Goal: Obtain resource: Download file/media

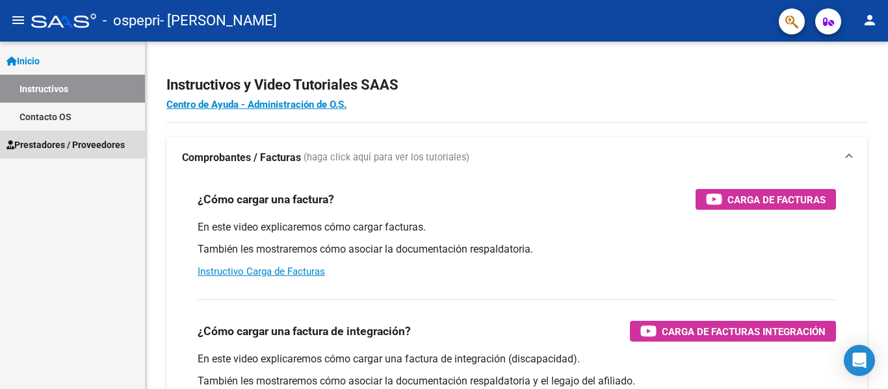
click at [53, 142] on span "Prestadores / Proveedores" at bounding box center [65, 145] width 118 height 14
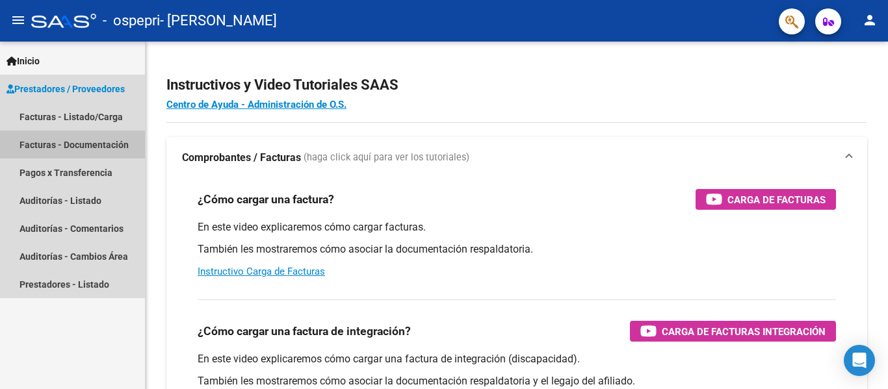
click at [89, 140] on link "Facturas - Documentación" at bounding box center [72, 145] width 145 height 28
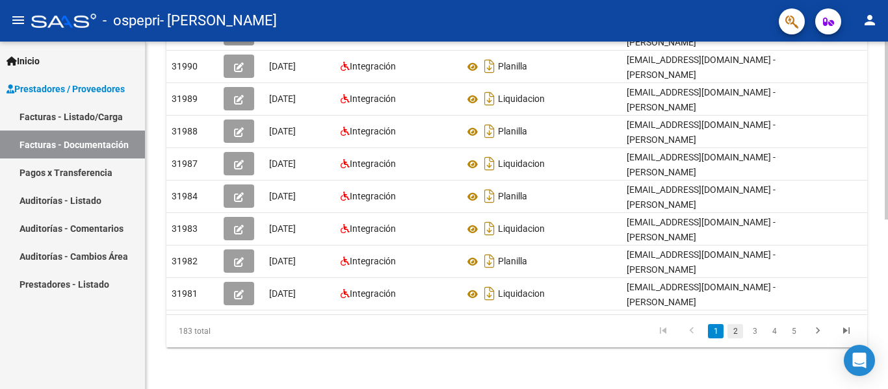
click at [734, 331] on link "2" at bounding box center [735, 331] width 16 height 14
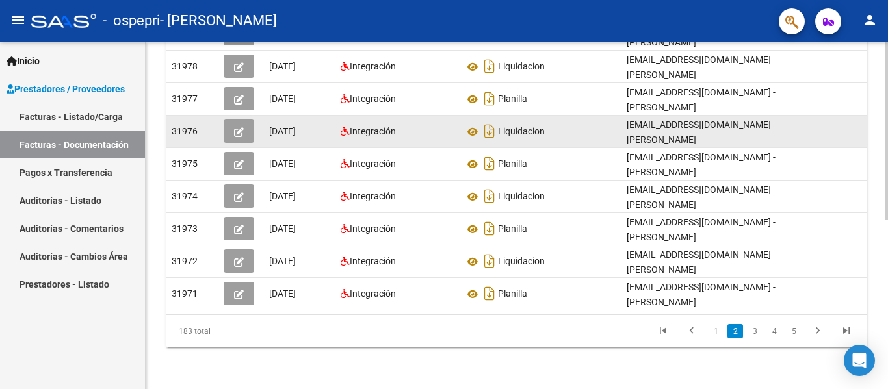
scroll to position [330, 0]
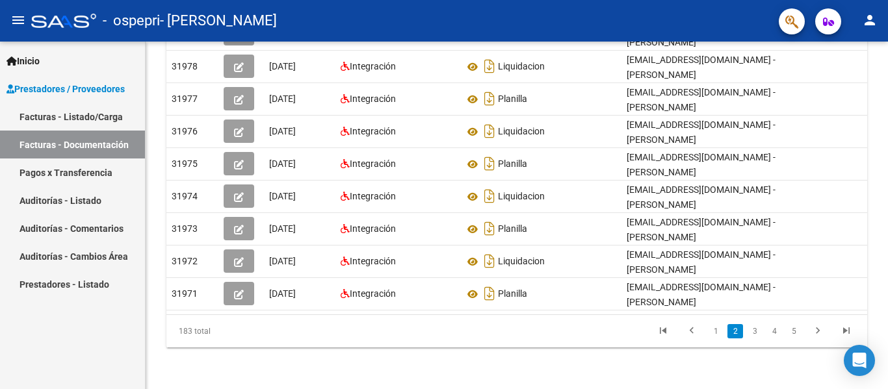
click at [755, 331] on link "3" at bounding box center [755, 331] width 16 height 14
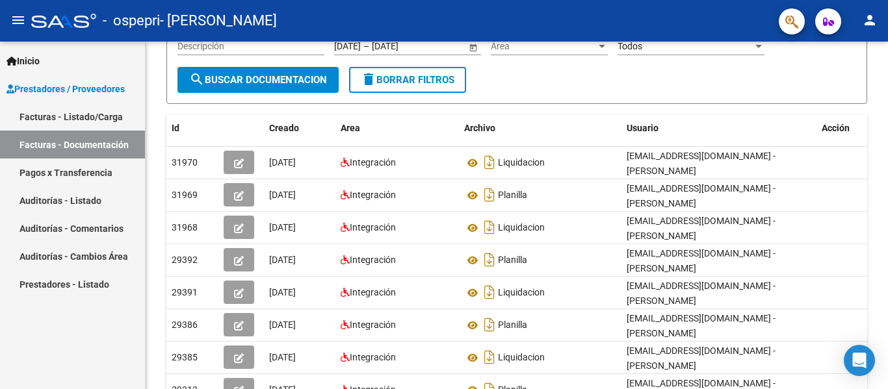
scroll to position [70, 0]
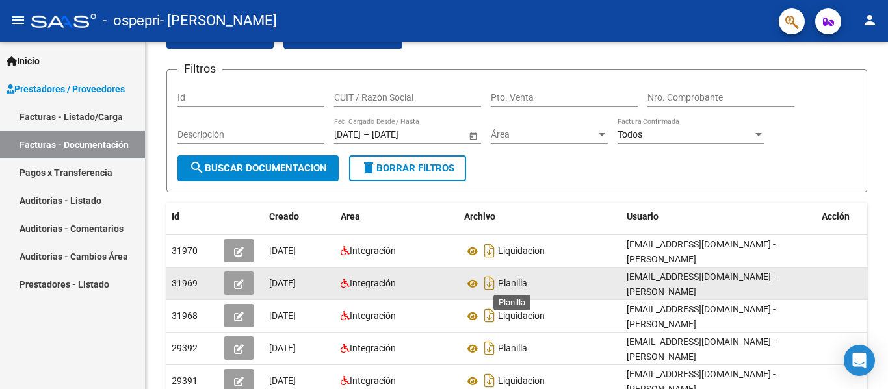
click at [512, 282] on span "Planilla" at bounding box center [512, 284] width 29 height 10
click at [471, 282] on icon at bounding box center [472, 284] width 17 height 16
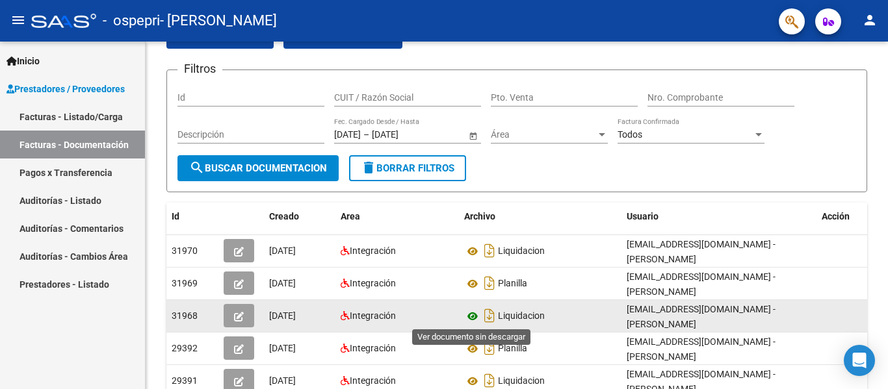
click at [472, 317] on icon at bounding box center [472, 317] width 17 height 16
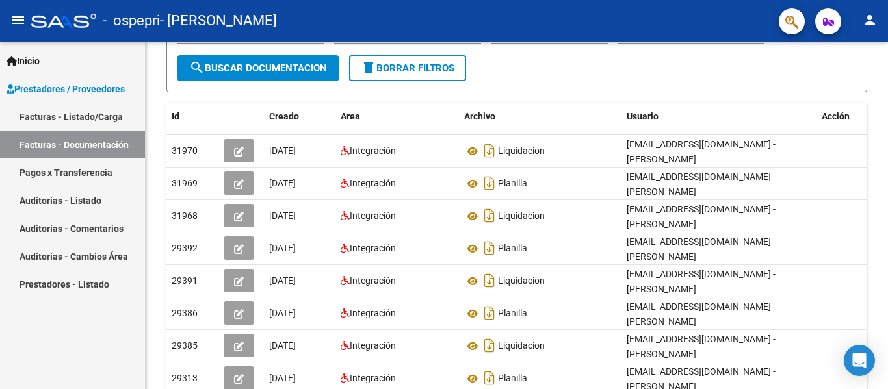
scroll to position [174, 0]
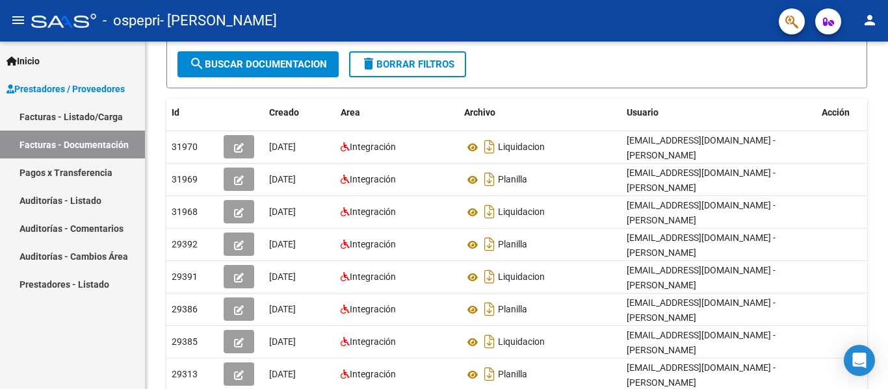
click at [887, 298] on div at bounding box center [886, 223] width 3 height 178
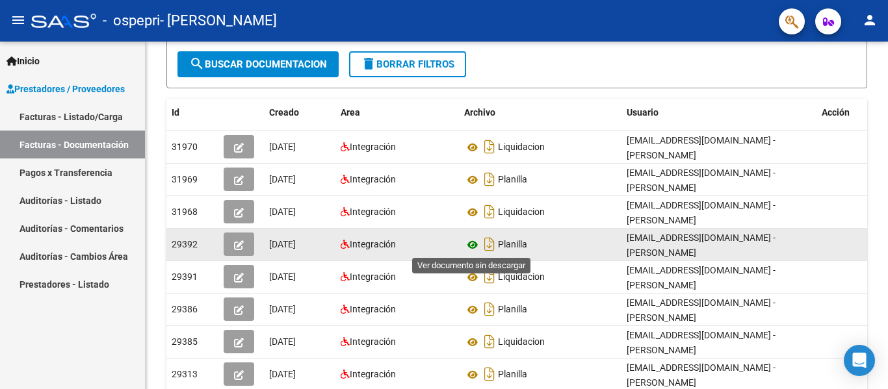
click at [470, 242] on icon at bounding box center [472, 245] width 17 height 16
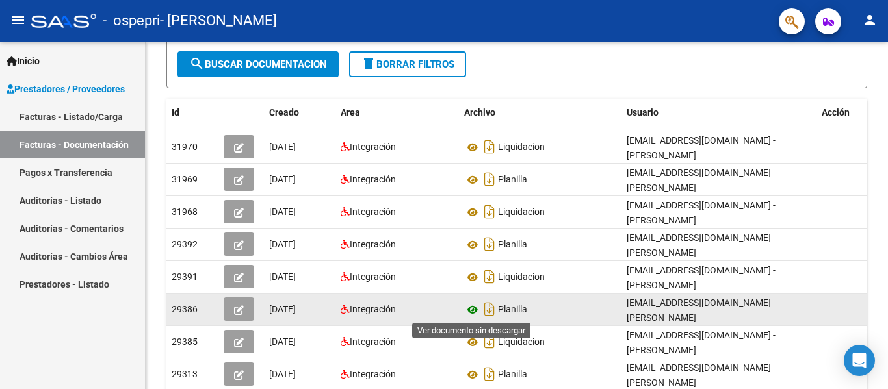
click at [471, 310] on icon at bounding box center [472, 310] width 17 height 16
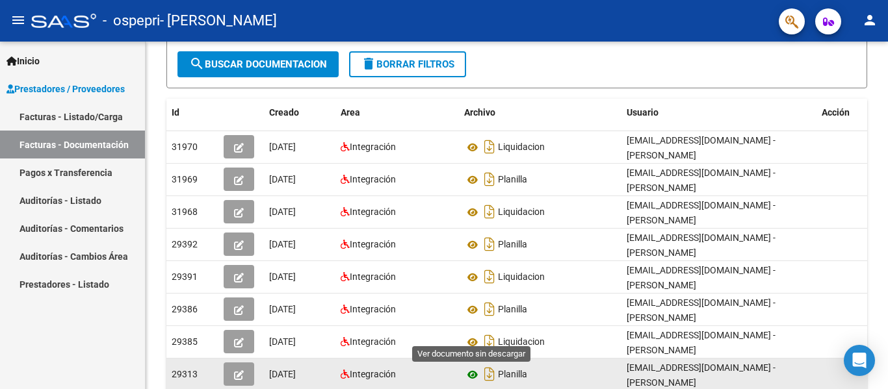
click at [471, 376] on icon at bounding box center [472, 375] width 17 height 16
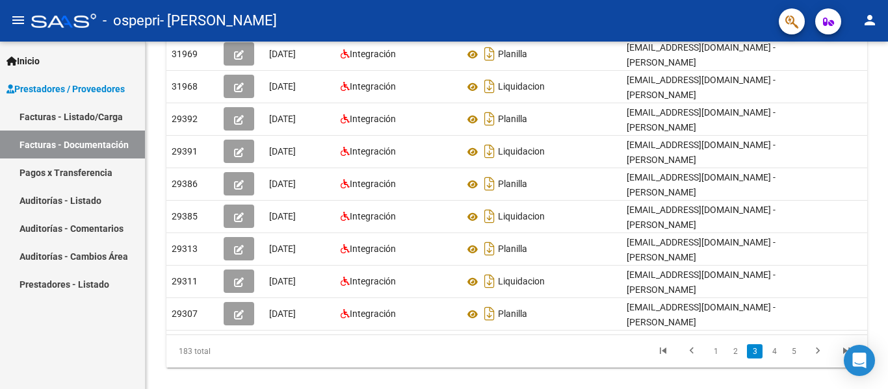
click at [887, 214] on div at bounding box center [886, 289] width 3 height 178
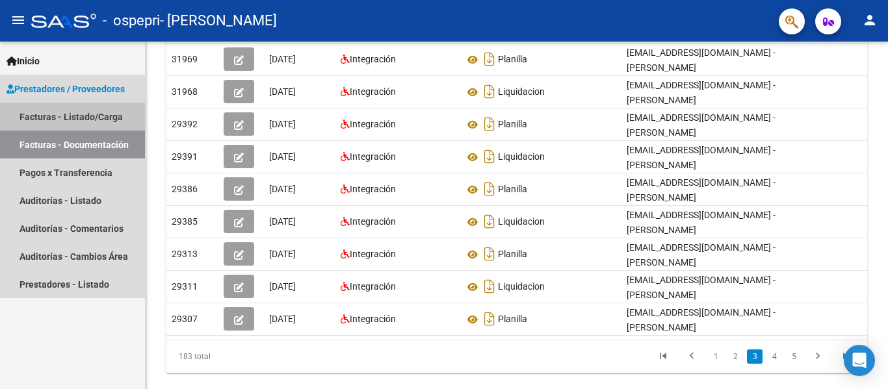
click at [65, 115] on link "Facturas - Listado/Carga" at bounding box center [72, 117] width 145 height 28
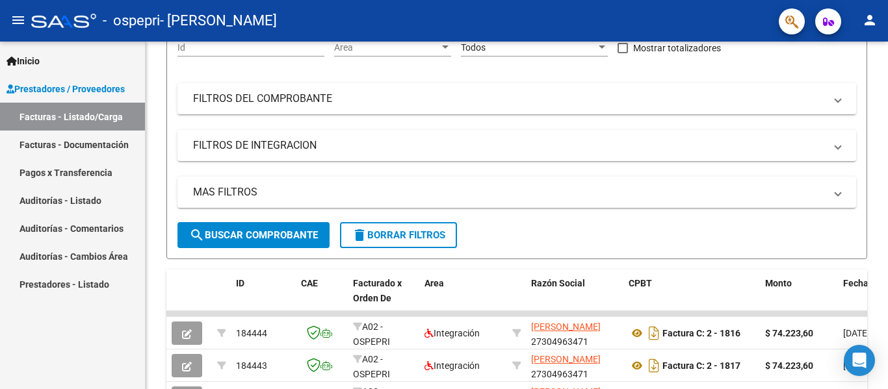
scroll to position [294, 0]
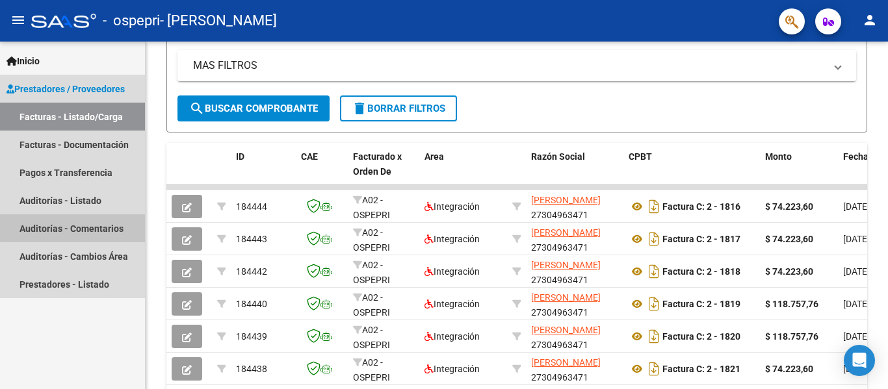
click at [81, 221] on link "Auditorías - Comentarios" at bounding box center [72, 228] width 145 height 28
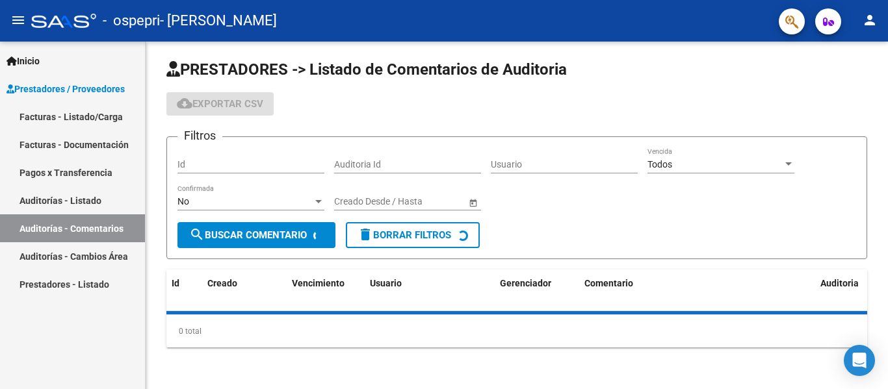
scroll to position [32, 0]
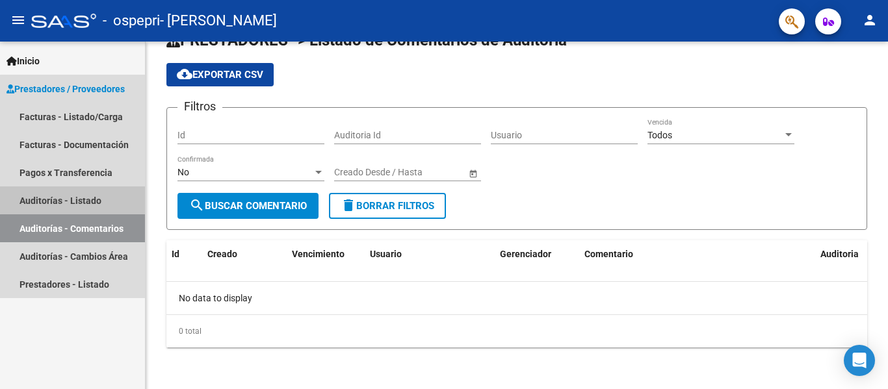
click at [75, 192] on link "Auditorías - Listado" at bounding box center [72, 201] width 145 height 28
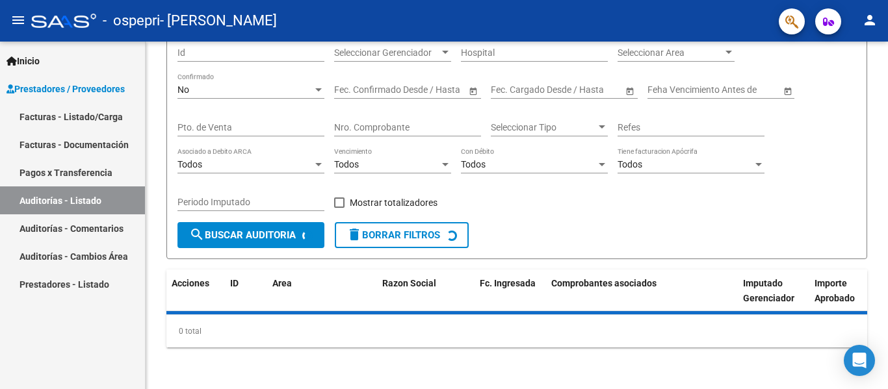
scroll to position [144, 0]
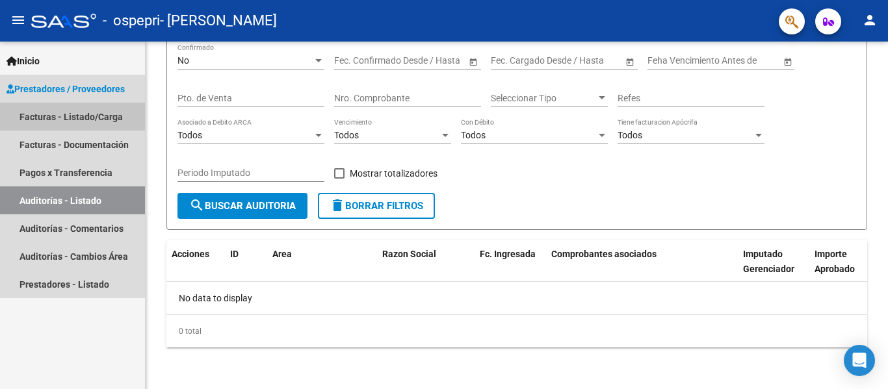
click at [73, 112] on link "Facturas - Listado/Carga" at bounding box center [72, 117] width 145 height 28
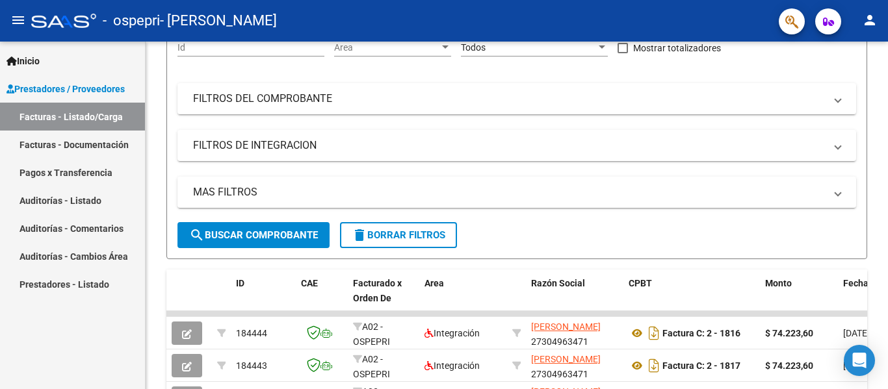
scroll to position [294, 0]
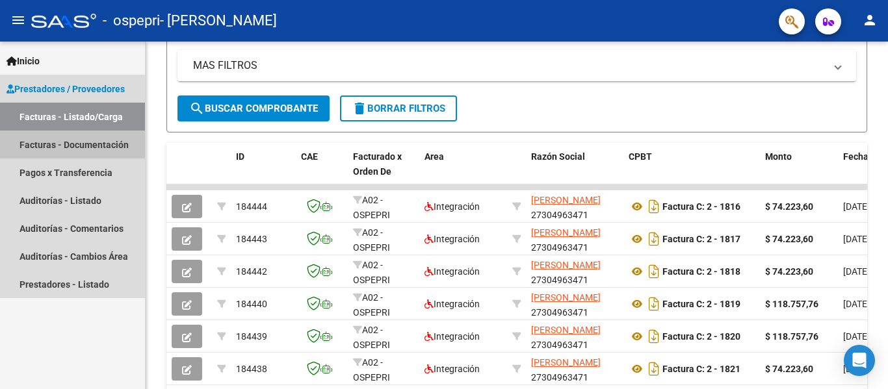
click at [76, 144] on link "Facturas - Documentación" at bounding box center [72, 145] width 145 height 28
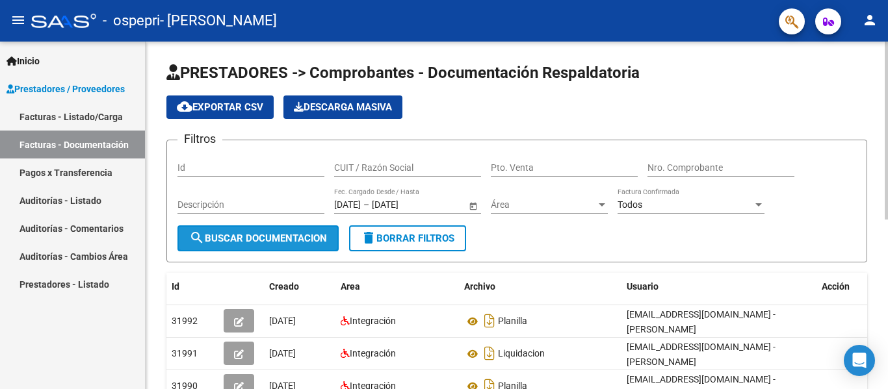
click at [200, 236] on mat-icon "search" at bounding box center [197, 238] width 16 height 16
click at [197, 235] on mat-icon "search" at bounding box center [197, 238] width 16 height 16
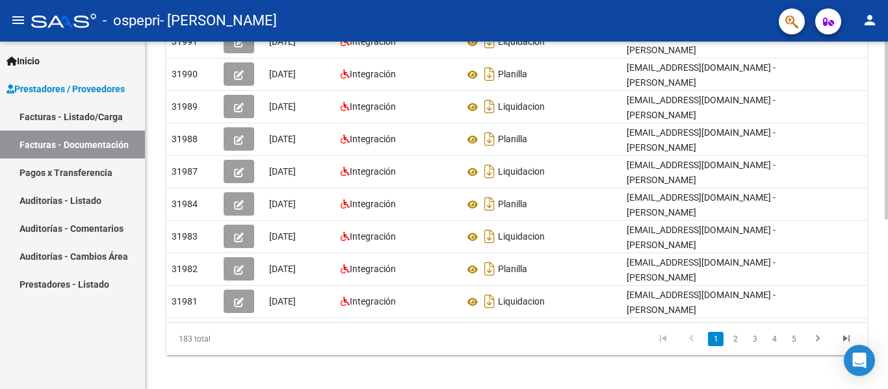
scroll to position [330, 0]
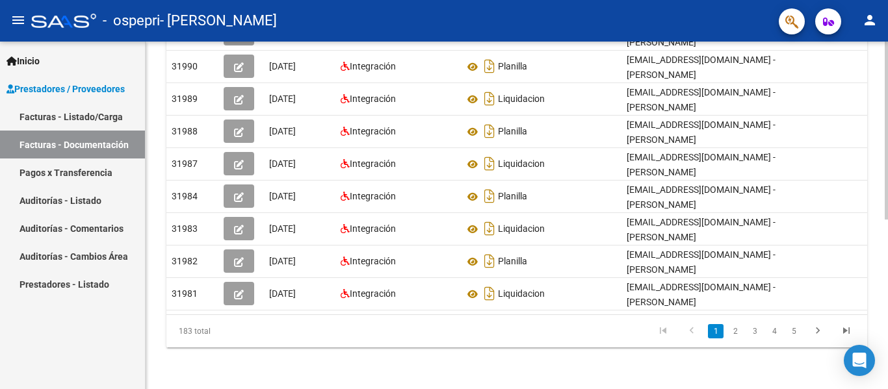
click at [887, 389] on html "menu - ospepri - [PERSON_NAME] person Inicio Instructivos Contacto OS Prestador…" at bounding box center [444, 194] width 888 height 389
click at [736, 331] on link "2" at bounding box center [735, 331] width 16 height 14
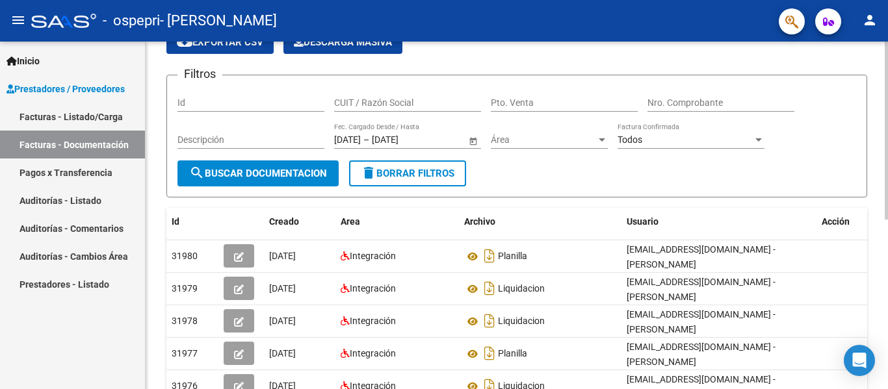
click at [882, 118] on div "PRESTADORES -> Comprobantes - Documentación Respaldatoria cloud_download Export…" at bounding box center [519, 311] width 746 height 668
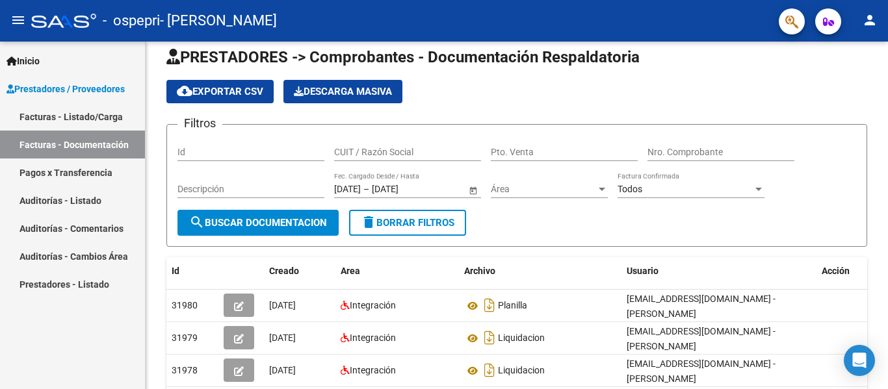
click at [887, 93] on div at bounding box center [886, 139] width 3 height 178
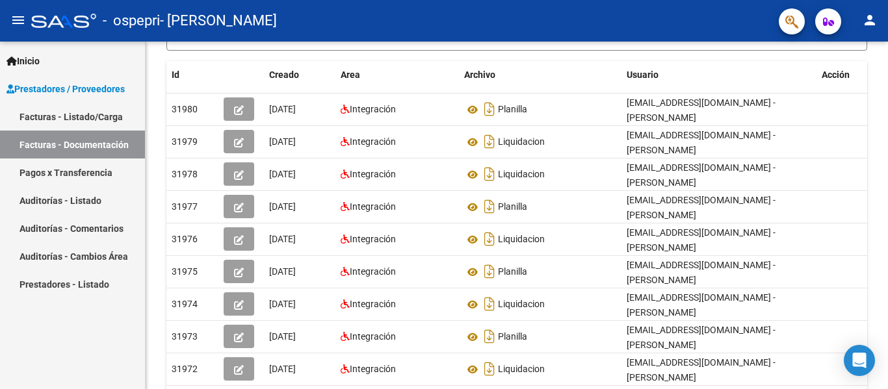
scroll to position [244, 0]
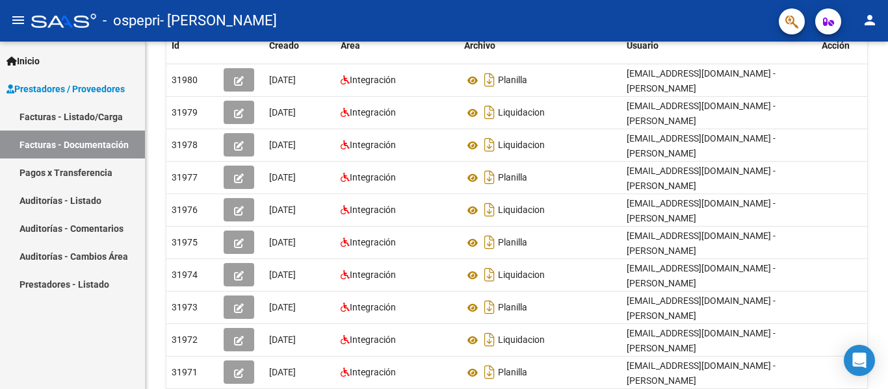
click at [884, 211] on div "PRESTADORES -> Comprobantes - Documentación Respaldatoria cloud_download Export…" at bounding box center [519, 134] width 746 height 668
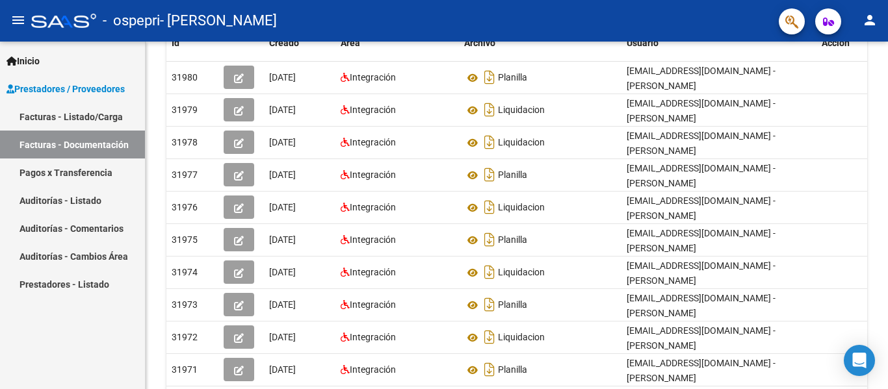
drag, startPoint x: 884, startPoint y: 211, endPoint x: 887, endPoint y: 241, distance: 30.7
click at [887, 241] on div "PRESTADORES -> Comprobantes - Documentación Respaldatoria cloud_download Export…" at bounding box center [519, 132] width 746 height 668
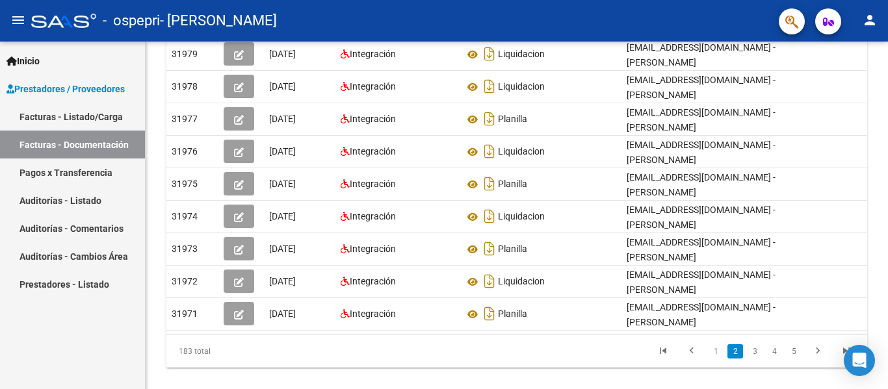
click at [885, 291] on div at bounding box center [886, 289] width 3 height 178
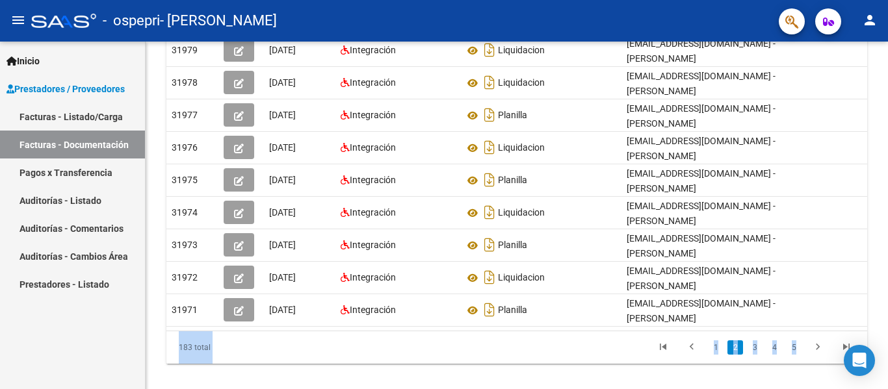
click at [626, 359] on datatable-pager "1 2 3 4 5" at bounding box center [586, 348] width 550 height 22
click at [754, 355] on link "3" at bounding box center [755, 348] width 16 height 14
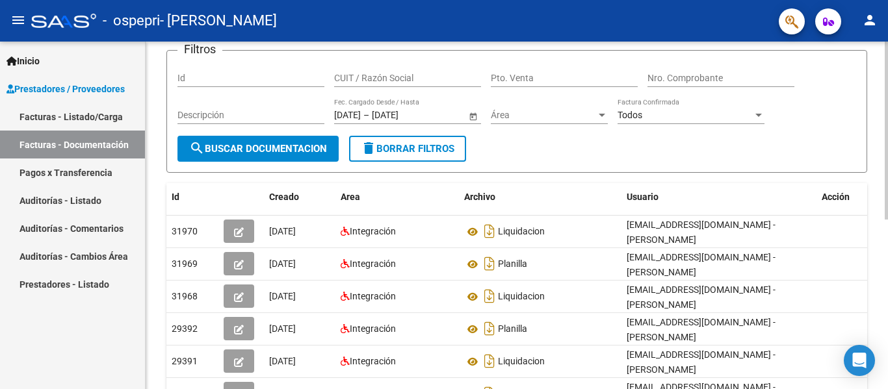
scroll to position [84, 0]
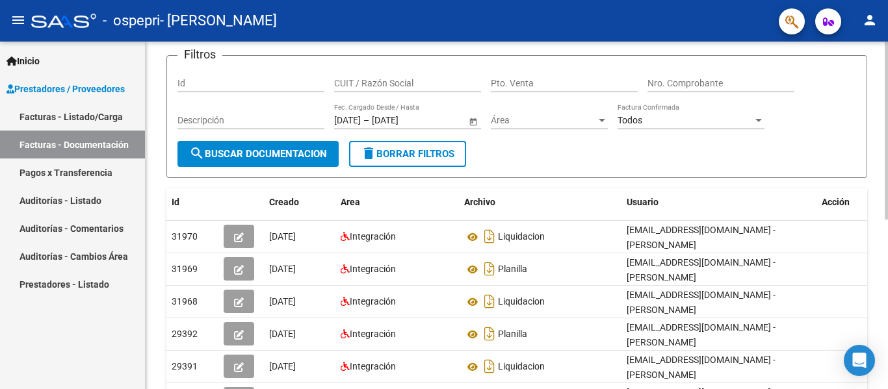
click at [883, 133] on div "PRESTADORES -> Comprobantes - Documentación Respaldatoria cloud_download Export…" at bounding box center [519, 291] width 746 height 668
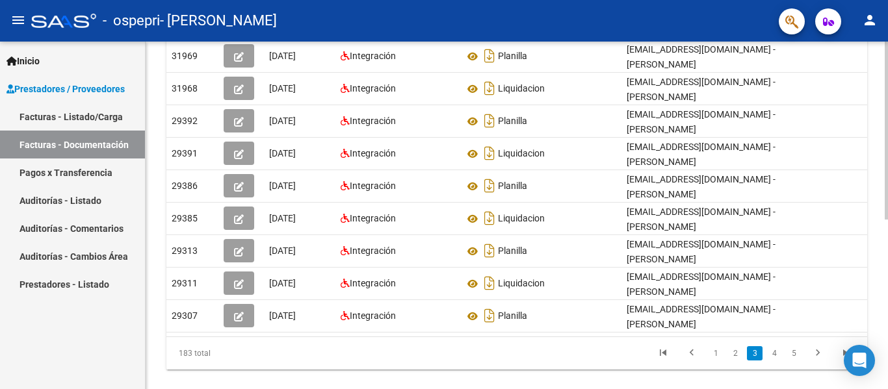
click at [887, 333] on div at bounding box center [886, 289] width 3 height 178
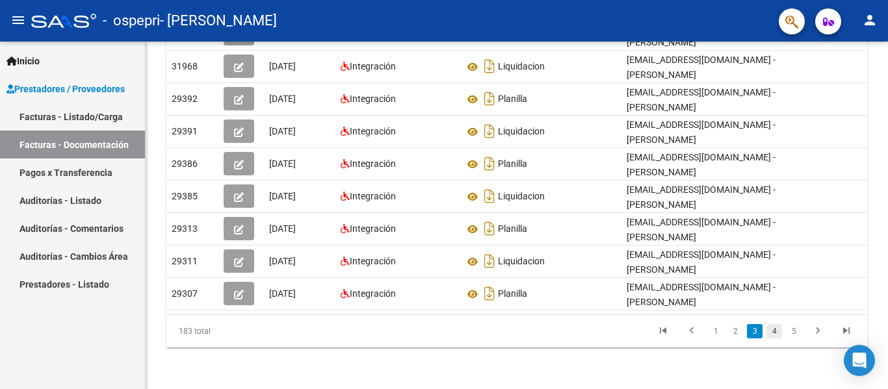
click at [777, 331] on link "4" at bounding box center [774, 331] width 16 height 14
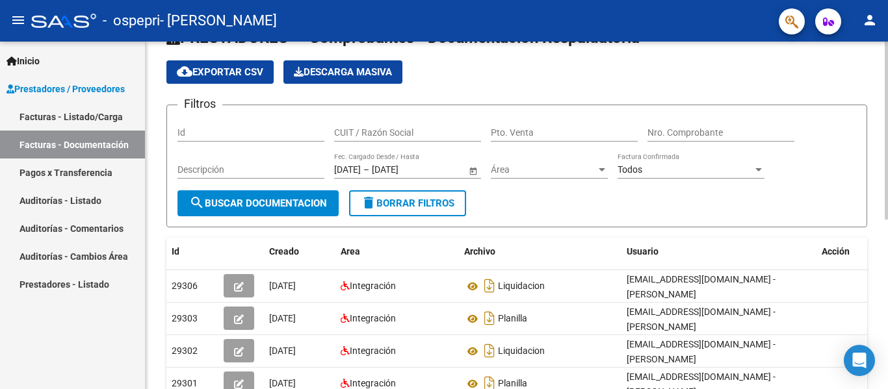
click at [887, 74] on div at bounding box center [886, 149] width 3 height 178
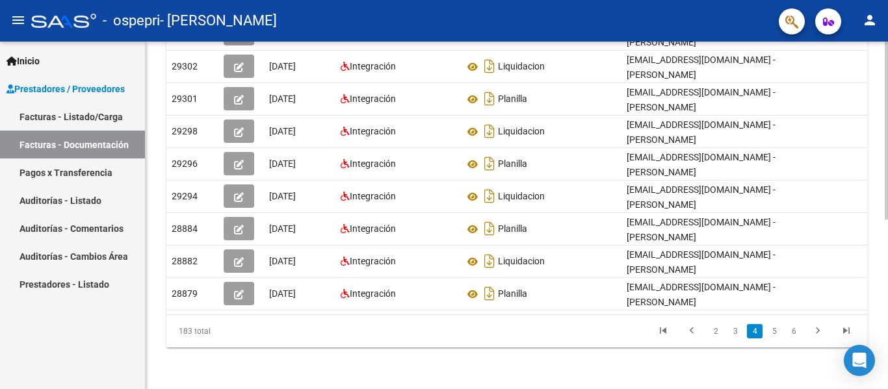
click at [887, 267] on div at bounding box center [886, 300] width 3 height 178
click at [775, 329] on link "5" at bounding box center [774, 331] width 16 height 14
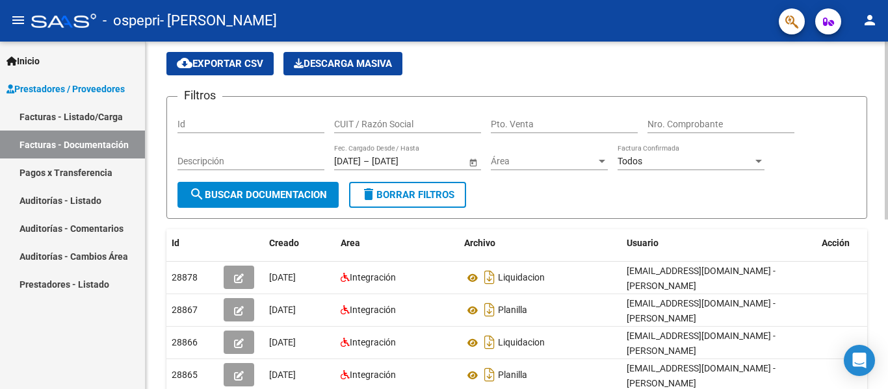
scroll to position [42, 0]
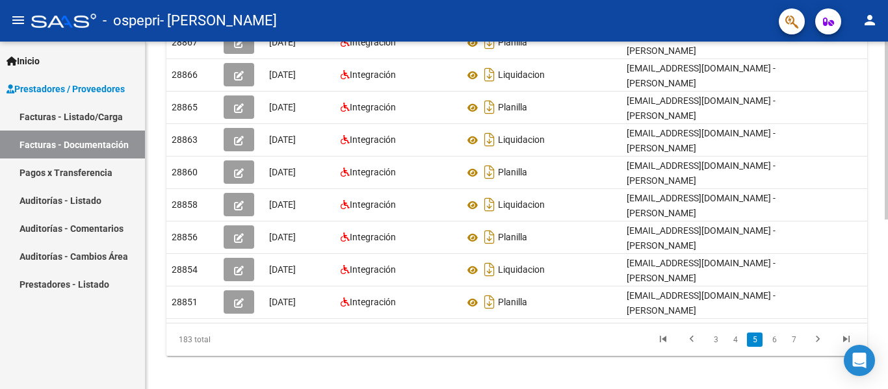
click at [887, 257] on div at bounding box center [886, 296] width 3 height 178
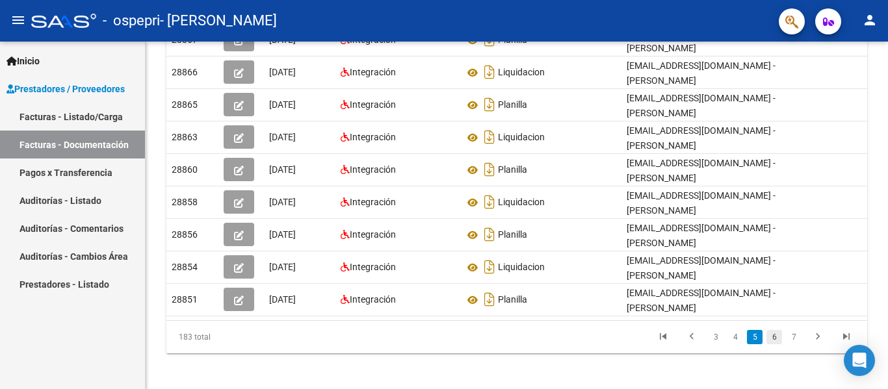
click at [775, 344] on link "6" at bounding box center [774, 337] width 16 height 14
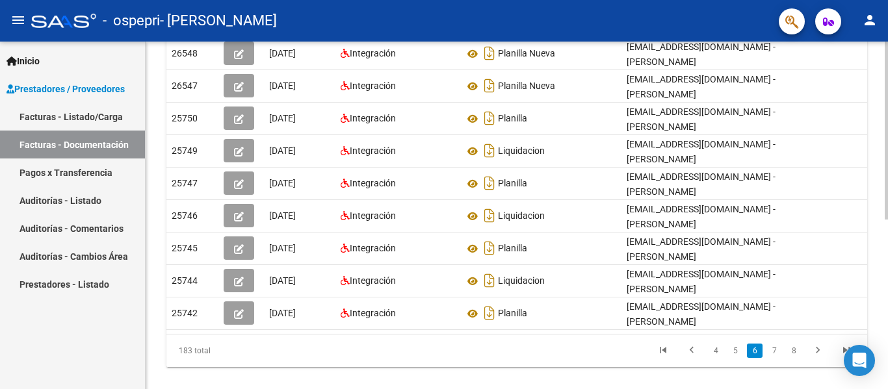
scroll to position [301, 0]
click at [887, 237] on div at bounding box center [886, 290] width 3 height 178
click at [773, 357] on link "7" at bounding box center [774, 350] width 16 height 14
